Goal: Navigation & Orientation: Find specific page/section

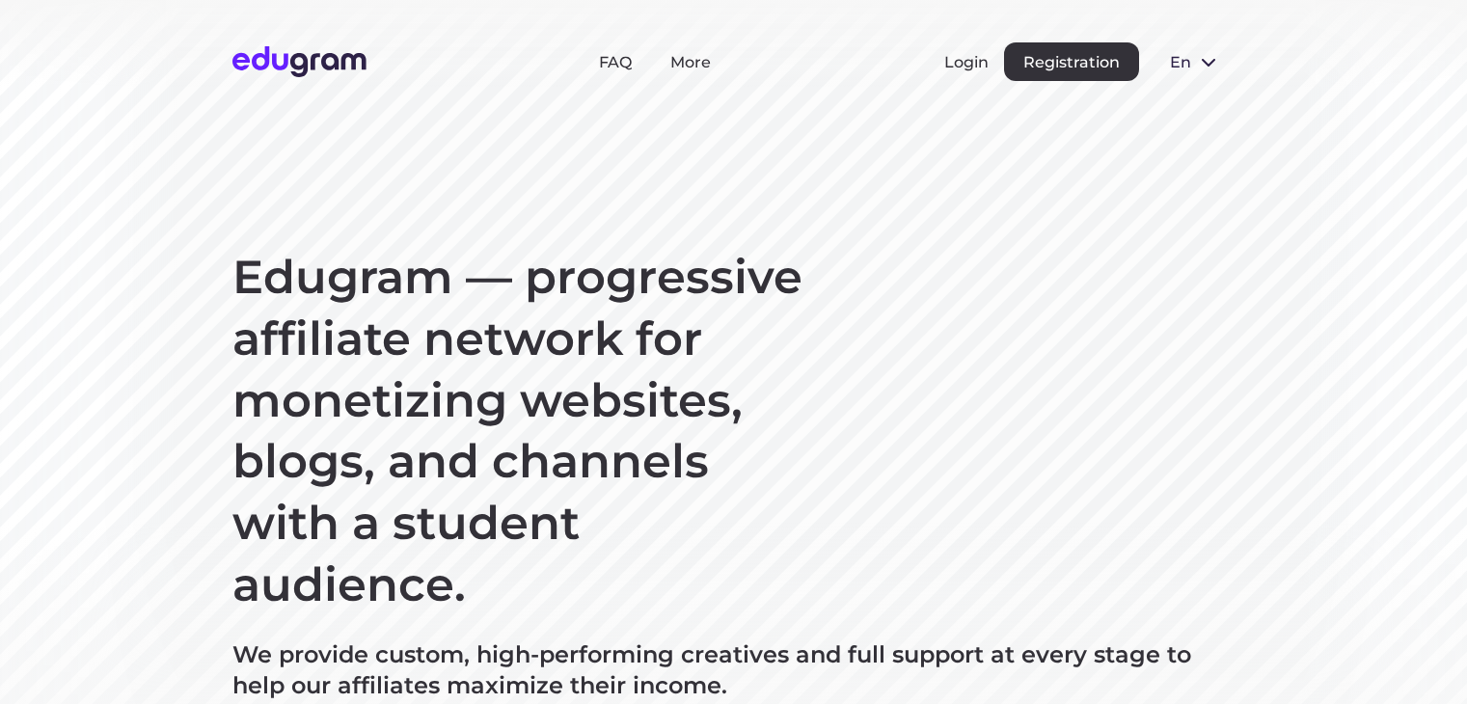
click at [1203, 52] on span at bounding box center [1208, 61] width 23 height 23
click at [1195, 101] on button "Русский" at bounding box center [1206, 106] width 105 height 31
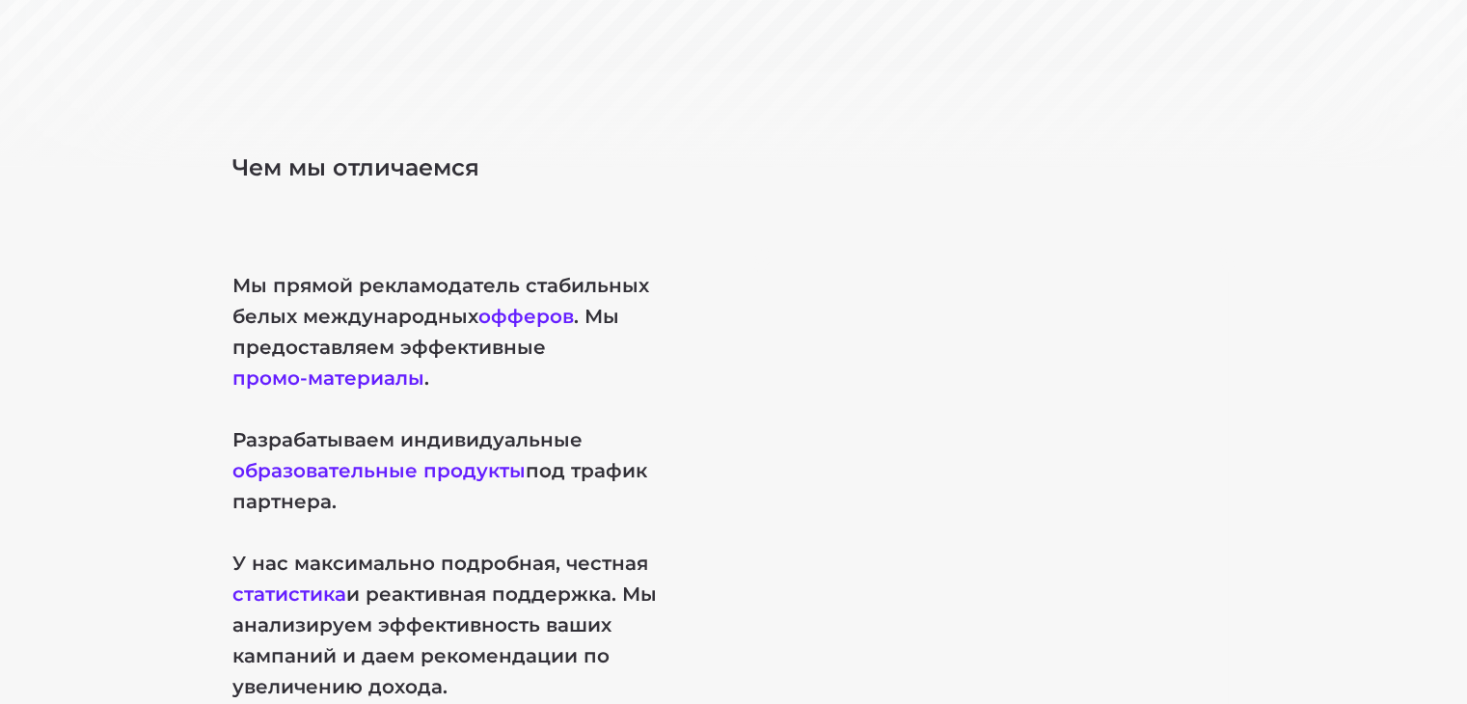
scroll to position [794, 0]
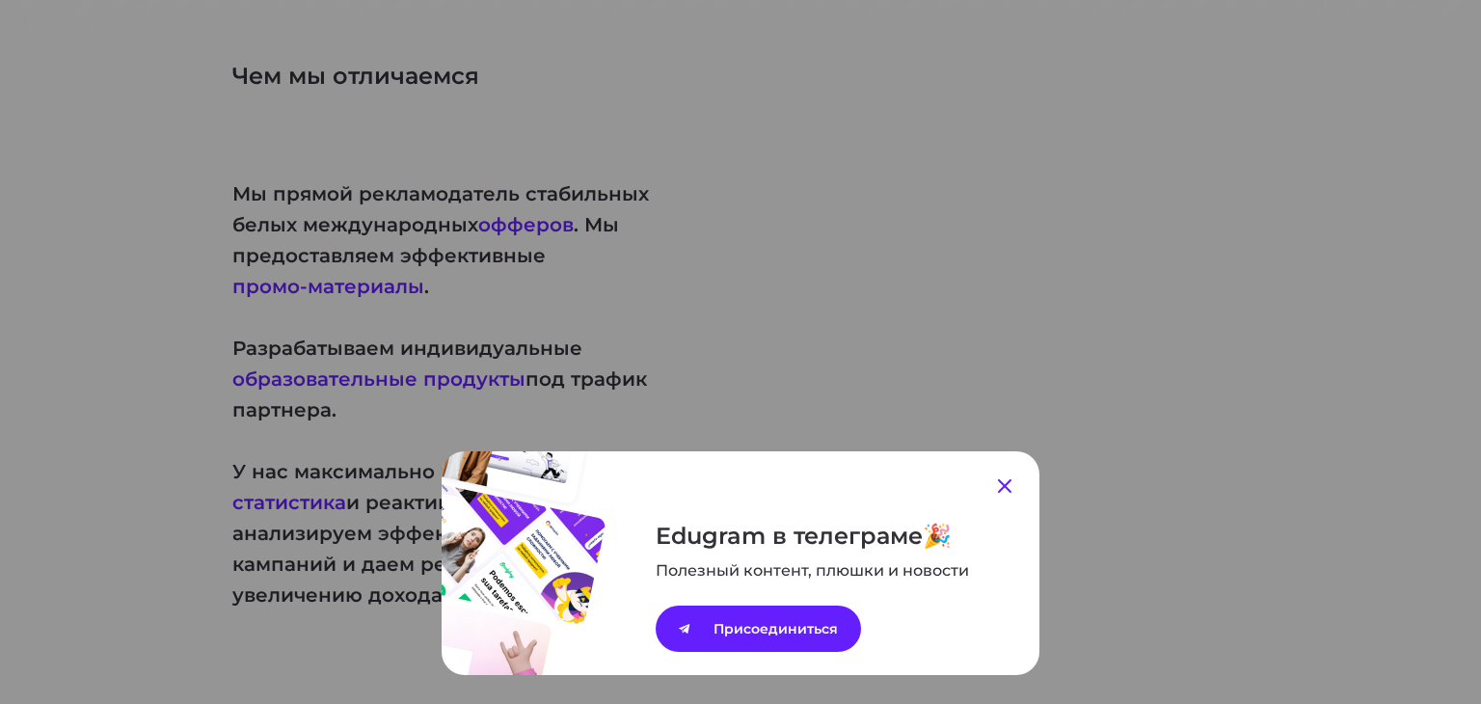
click at [998, 482] on icon at bounding box center [1004, 485] width 23 height 23
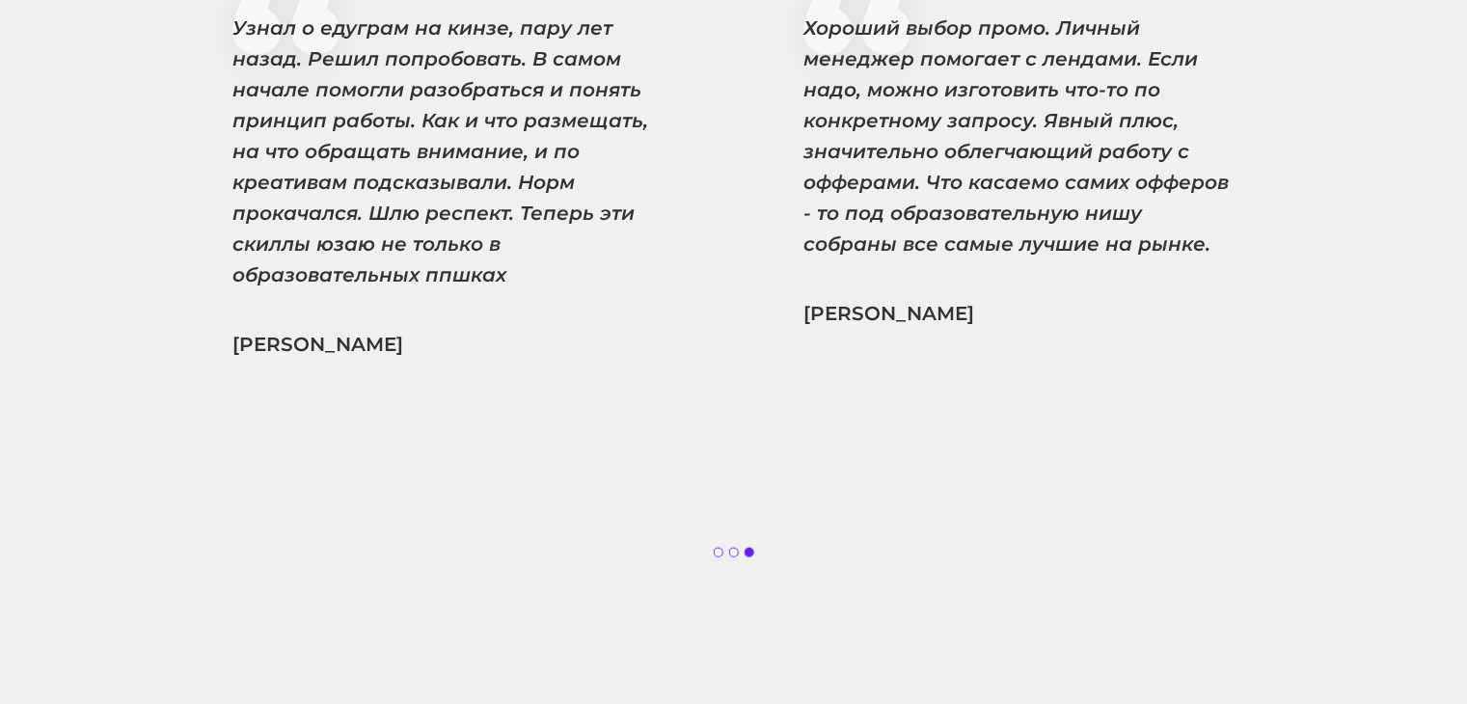
scroll to position [4566, 0]
